Goal: Task Accomplishment & Management: Manage account settings

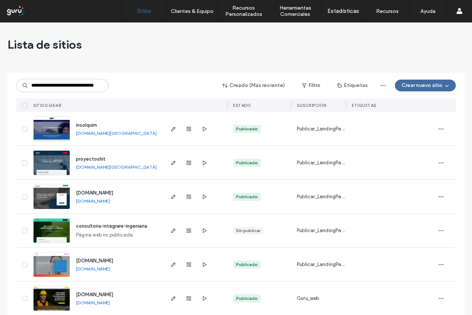
scroll to position [0, 37]
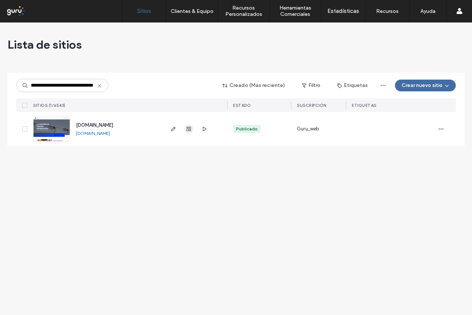
type input "**********"
click at [189, 132] on span "button" at bounding box center [188, 129] width 9 height 9
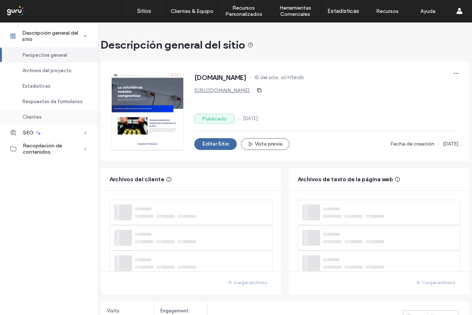
click at [59, 114] on div "Clientes" at bounding box center [49, 116] width 98 height 15
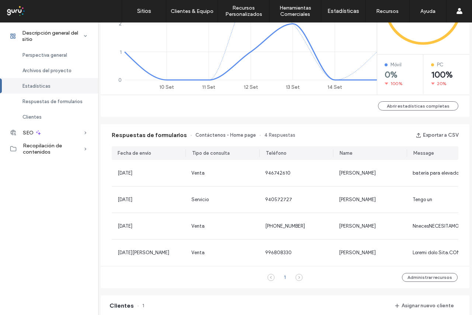
scroll to position [472, 0]
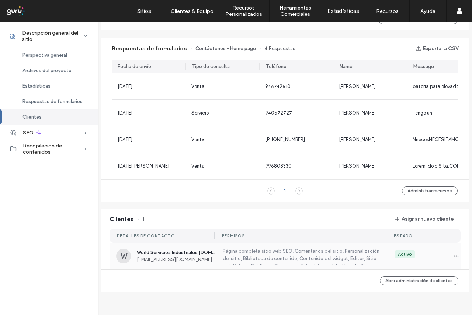
click at [210, 257] on span "[EMAIL_ADDRESS][DOMAIN_NAME]" at bounding box center [176, 260] width 78 height 6
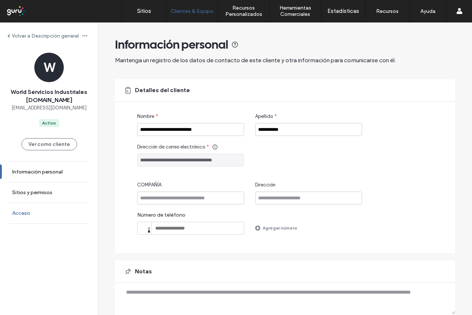
click at [37, 220] on link "Acceso" at bounding box center [49, 213] width 98 height 20
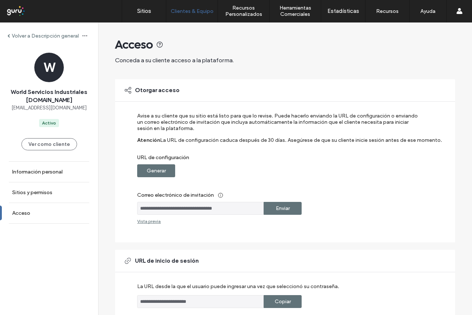
click at [157, 167] on label "Generar" at bounding box center [156, 171] width 19 height 14
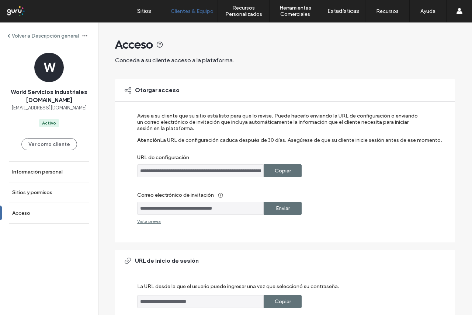
click at [277, 208] on label "Enviar" at bounding box center [283, 209] width 14 height 14
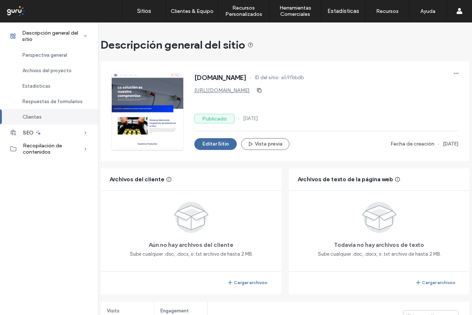
scroll to position [472, 4]
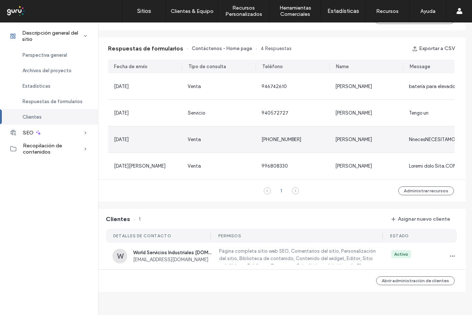
scroll to position [357, 4]
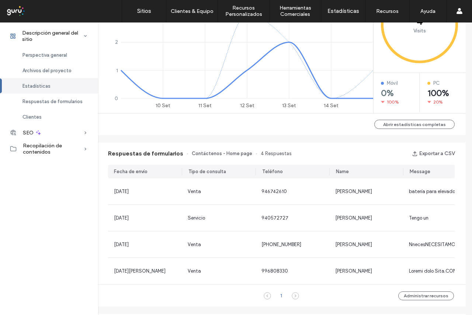
scroll to position [0, 4]
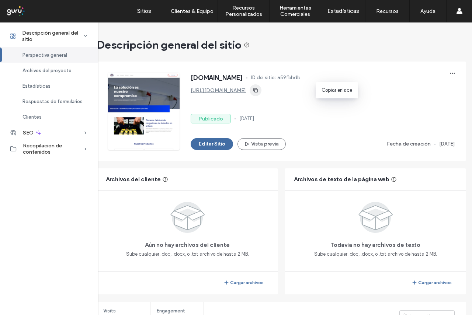
click at [259, 91] on icon "button" at bounding box center [256, 90] width 6 height 6
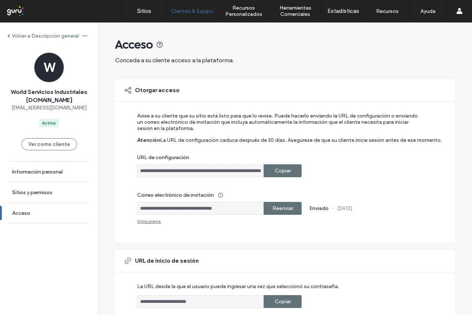
click at [291, 171] on div "Copiar" at bounding box center [283, 170] width 38 height 13
drag, startPoint x: 239, startPoint y: 210, endPoint x: 161, endPoint y: 211, distance: 78.6
click at [115, 211] on div "**********" at bounding box center [285, 160] width 340 height 163
